Goal: Task Accomplishment & Management: Use online tool/utility

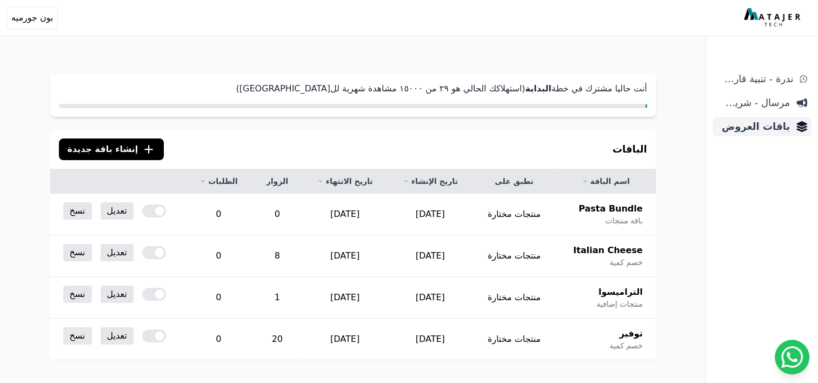
click at [763, 130] on span "باقات العروض" at bounding box center [753, 126] width 73 height 15
click at [142, 149] on icon ".cls-1{fill:none;stroke:#fff;stroke-linecap:round;stroke-linejoin:round;stroke-…" at bounding box center [148, 149] width 13 height 13
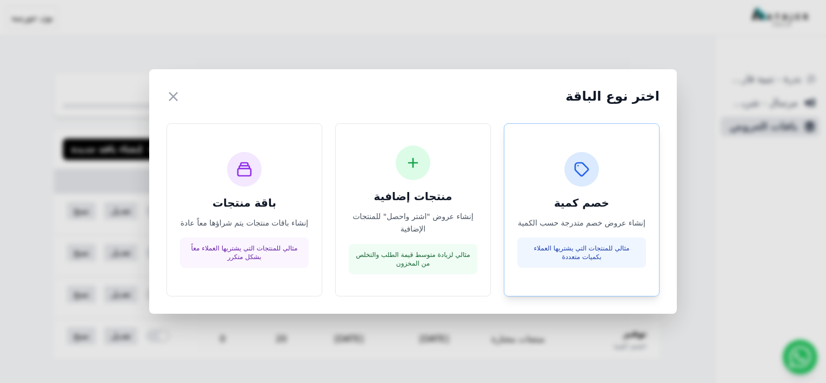
click at [596, 247] on p "مثالي للمنتجات التي يشتريها العملاء بكميات متعددة" at bounding box center [582, 252] width 116 height 17
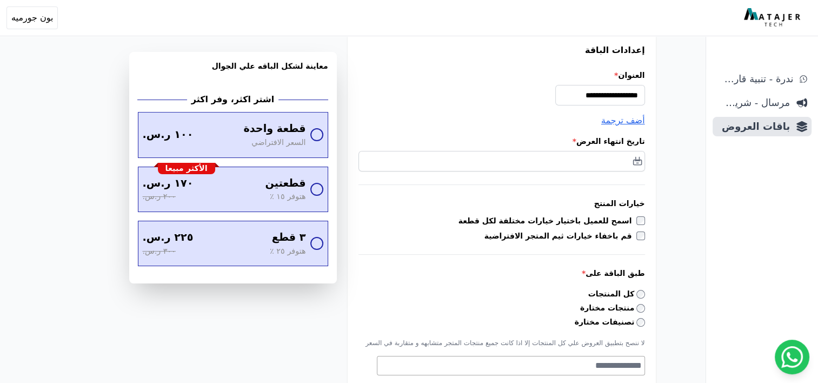
scroll to position [54, 0]
